Goal: Task Accomplishment & Management: Use online tool/utility

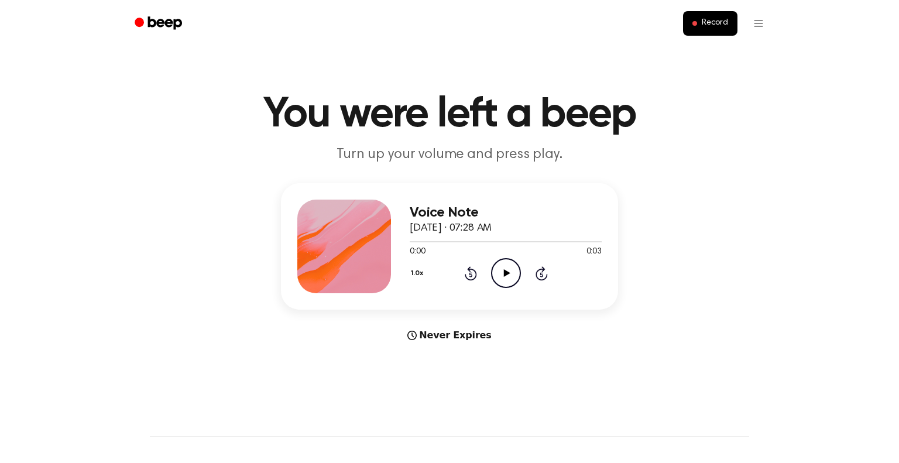
click at [507, 278] on icon "Play Audio" at bounding box center [506, 273] width 30 height 30
click at [520, 283] on div "1.0x Rewind 5 seconds Play Audio Skip 5 seconds" at bounding box center [506, 273] width 192 height 30
click at [508, 273] on icon at bounding box center [506, 273] width 6 height 8
click at [706, 24] on span "Record" at bounding box center [714, 23] width 26 height 11
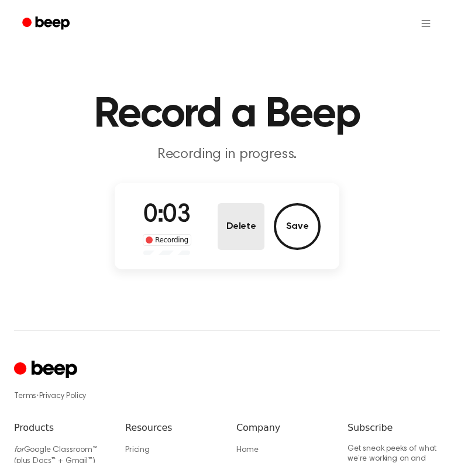
click at [221, 234] on button "Delete" at bounding box center [241, 226] width 47 height 47
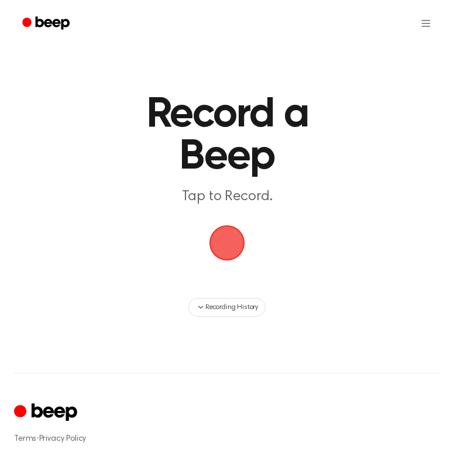
click at [238, 234] on span "button" at bounding box center [227, 243] width 36 height 36
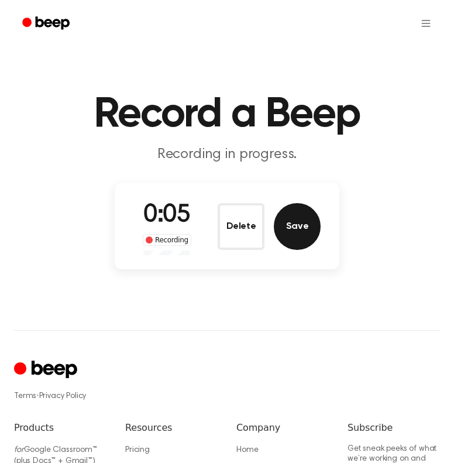
click at [287, 231] on button "Save" at bounding box center [297, 226] width 47 height 47
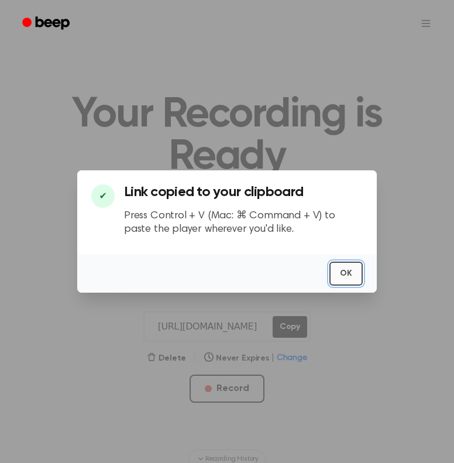
click at [348, 270] on button "OK" at bounding box center [345, 274] width 33 height 24
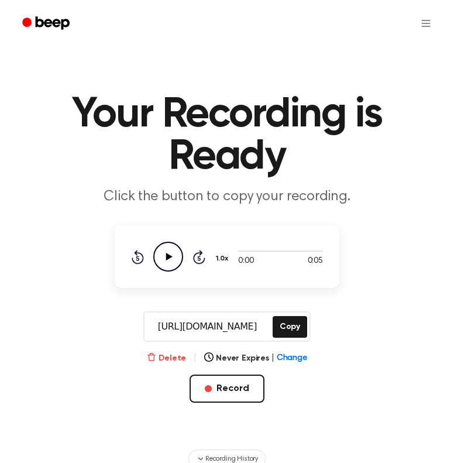
click at [176, 357] on button "Delete" at bounding box center [166, 358] width 39 height 12
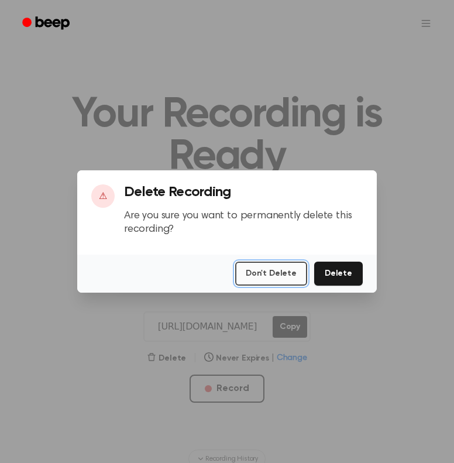
click at [269, 277] on button "Don't Delete" at bounding box center [271, 274] width 72 height 24
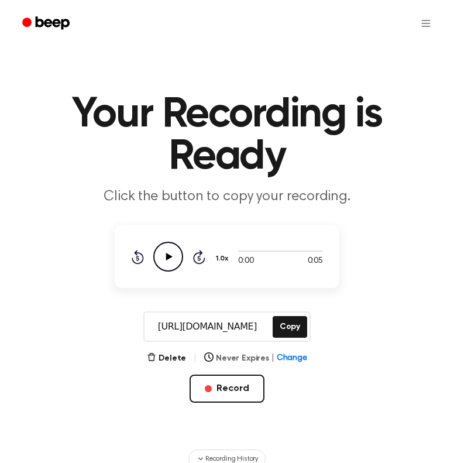
click at [251, 359] on button "Never Expires | Change" at bounding box center [255, 358] width 103 height 12
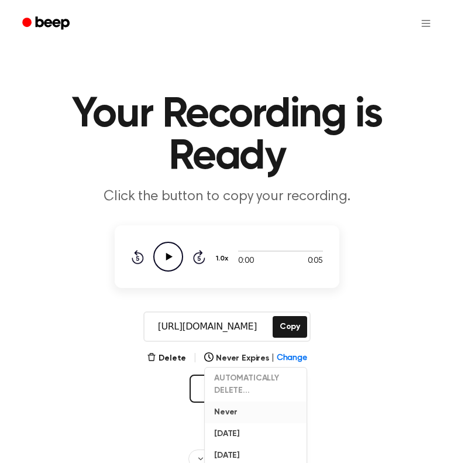
click at [254, 413] on button "Never" at bounding box center [256, 412] width 102 height 22
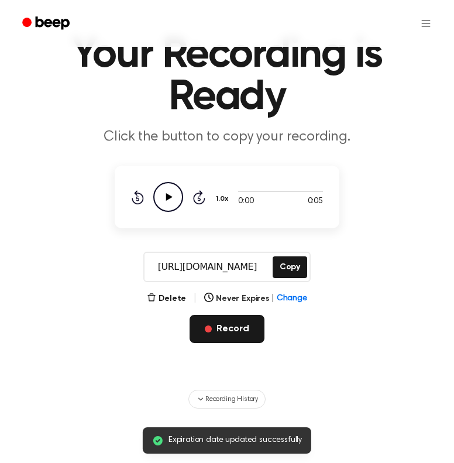
scroll to position [58, 0]
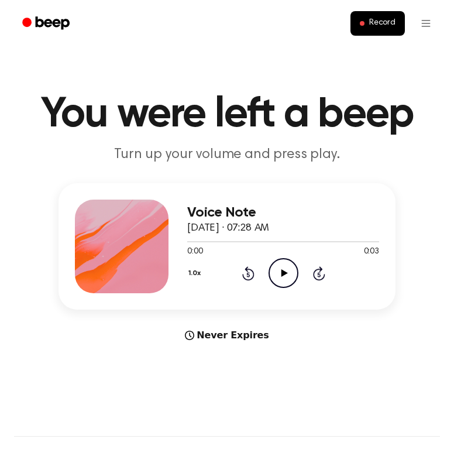
click at [275, 264] on icon "Play Audio" at bounding box center [284, 273] width 30 height 30
click at [288, 273] on icon "Play Audio" at bounding box center [284, 273] width 30 height 30
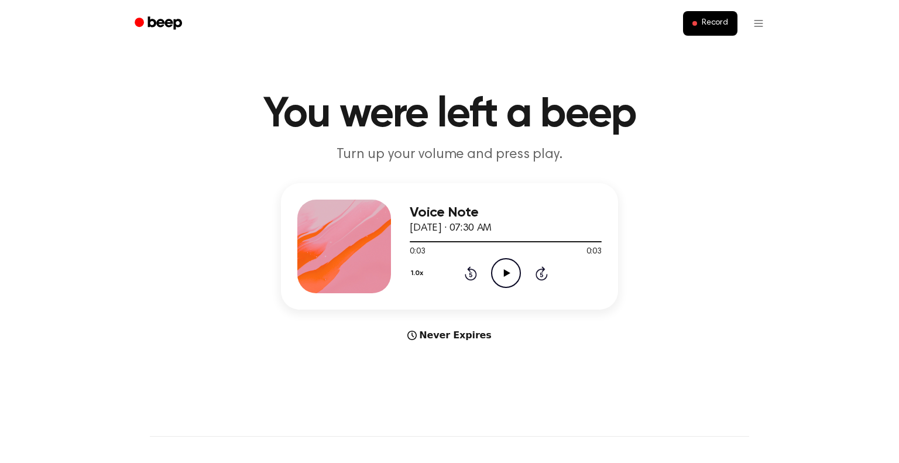
click at [453, 277] on icon "Play Audio" at bounding box center [506, 273] width 30 height 30
